Goal: Task Accomplishment & Management: Use online tool/utility

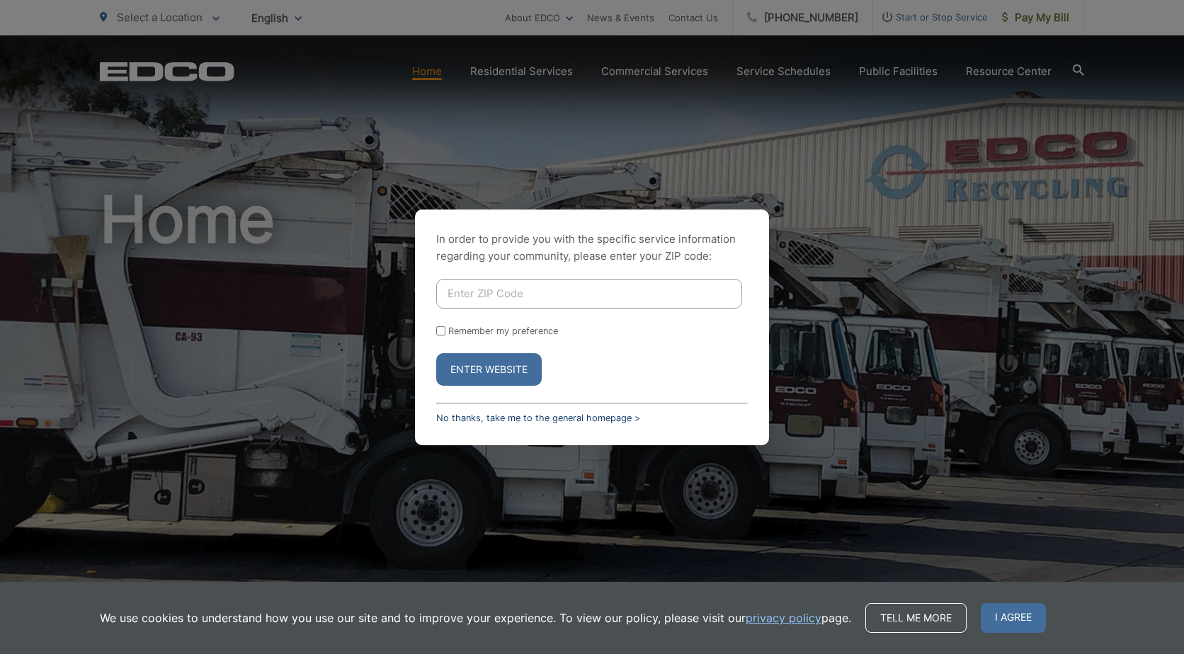
click at [545, 420] on link "No thanks, take me to the general homepage >" at bounding box center [538, 418] width 204 height 11
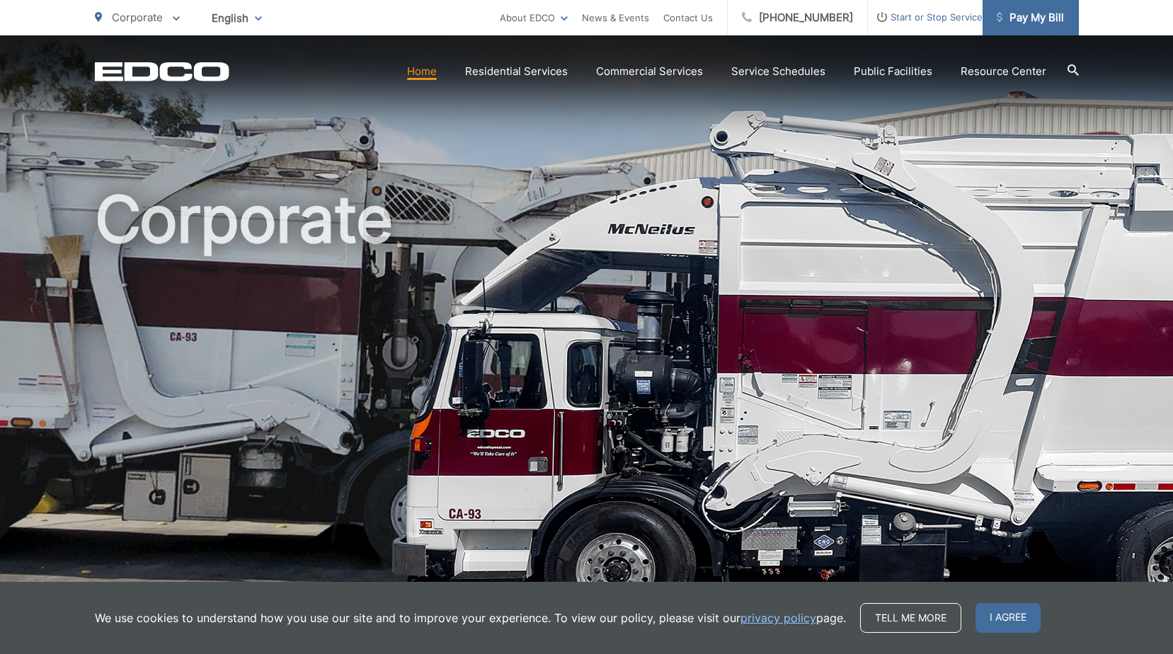
click at [1041, 17] on span "Pay My Bill" at bounding box center [1030, 17] width 67 height 17
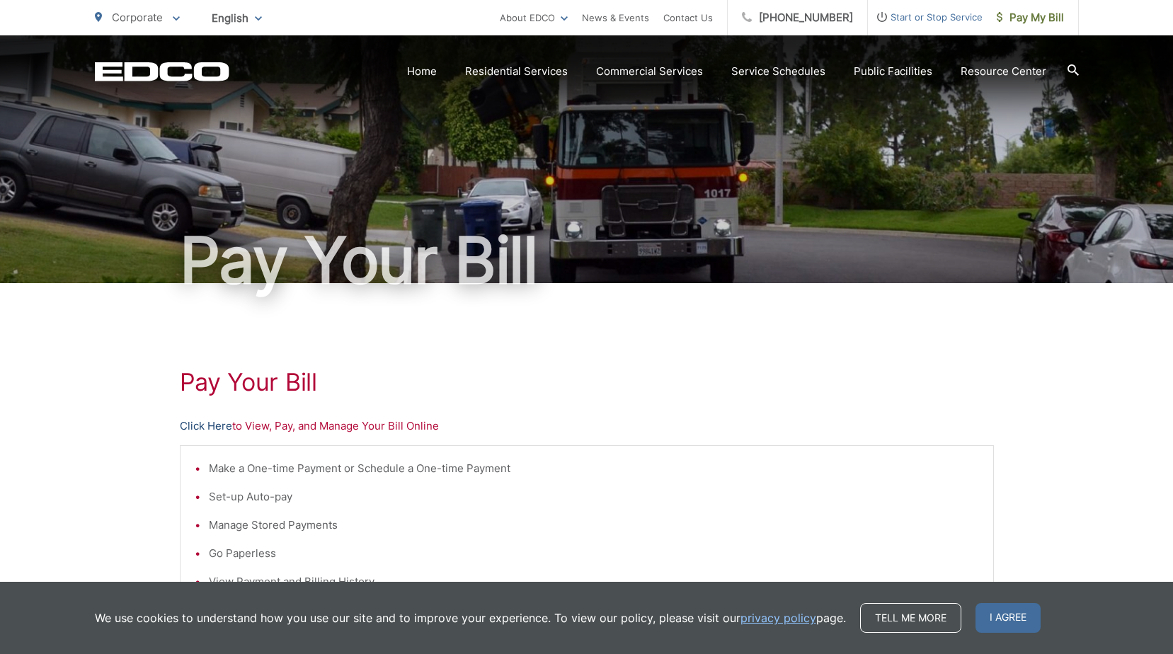
click at [197, 432] on link "Click Here" at bounding box center [206, 426] width 52 height 17
